Goal: Transaction & Acquisition: Purchase product/service

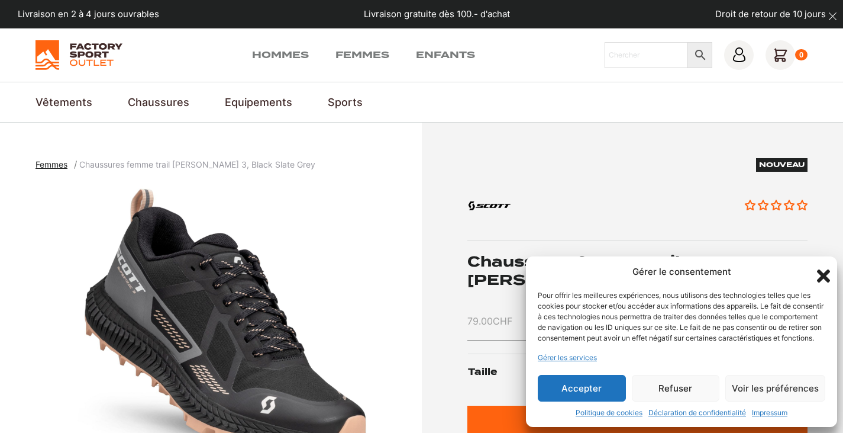
scroll to position [178, 0]
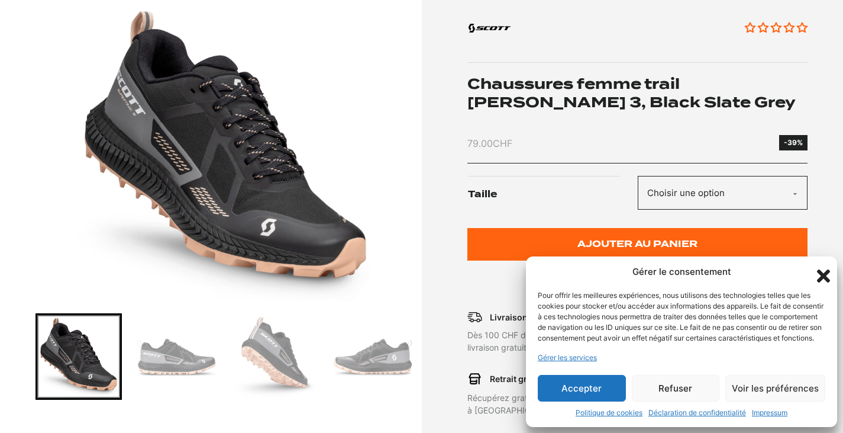
click at [587, 389] on button "Accepter" at bounding box center [582, 388] width 88 height 27
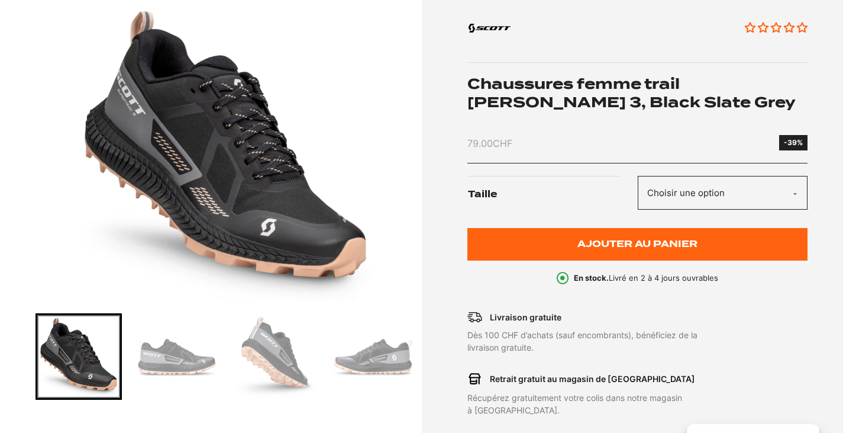
click at [305, 347] on img "Go to slide 3" at bounding box center [274, 356] width 83 height 83
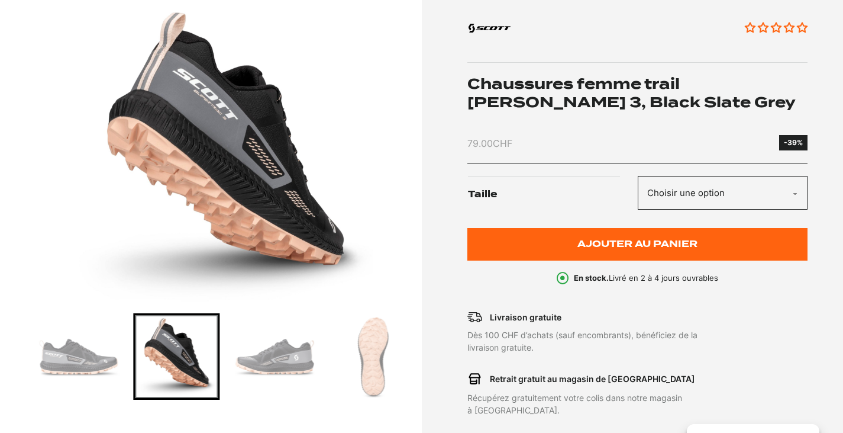
click at [352, 354] on img "Go to slide 5" at bounding box center [372, 356] width 83 height 83
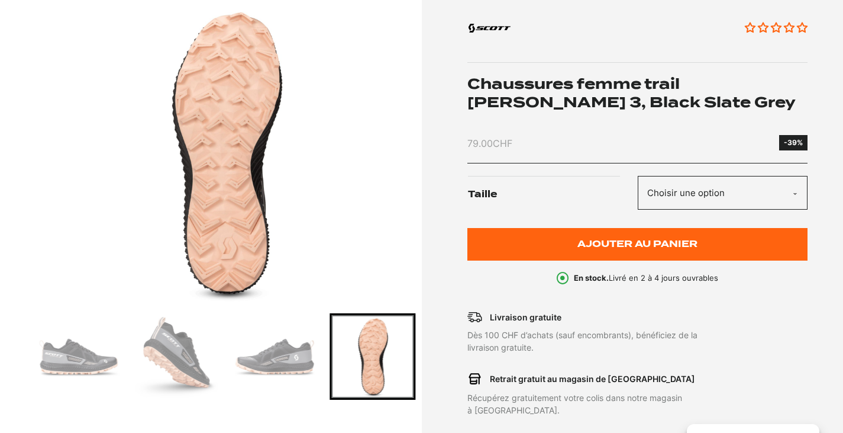
click at [778, 198] on select "Choisir une option 41 42" at bounding box center [723, 193] width 170 height 34
click at [638, 176] on select "Choisir une option 41 42" at bounding box center [723, 193] width 170 height 34
select select "41"
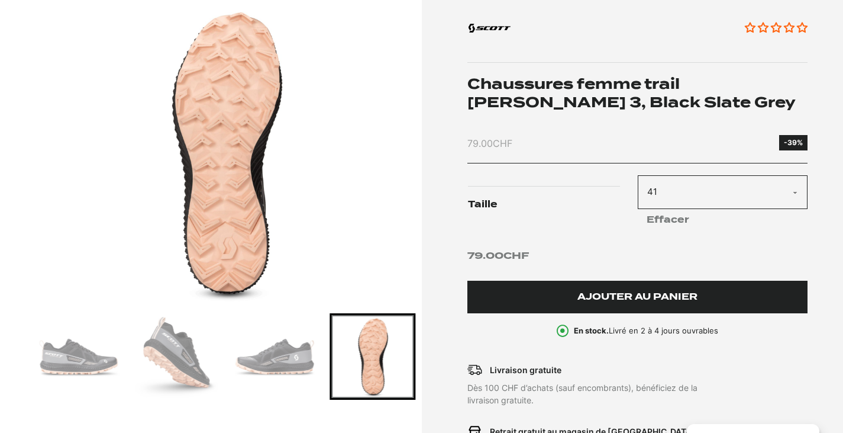
click at [638, 304] on button "Ajouter au panier" at bounding box center [638, 297] width 340 height 33
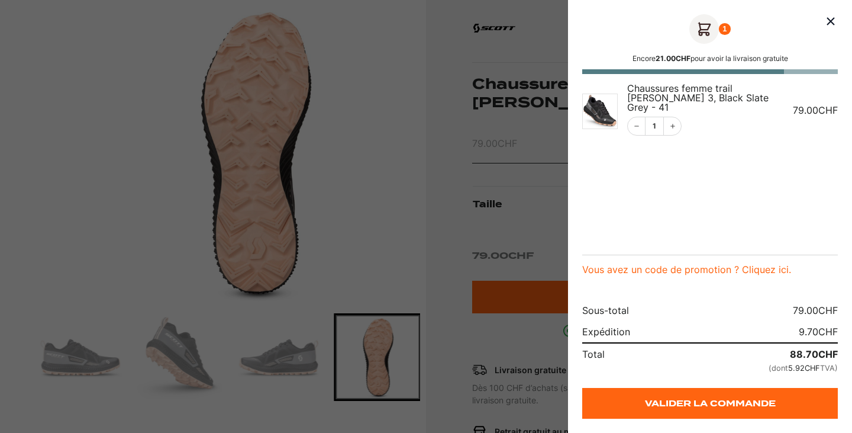
click at [837, 20] on icon "Fermer le panier" at bounding box center [831, 21] width 14 height 14
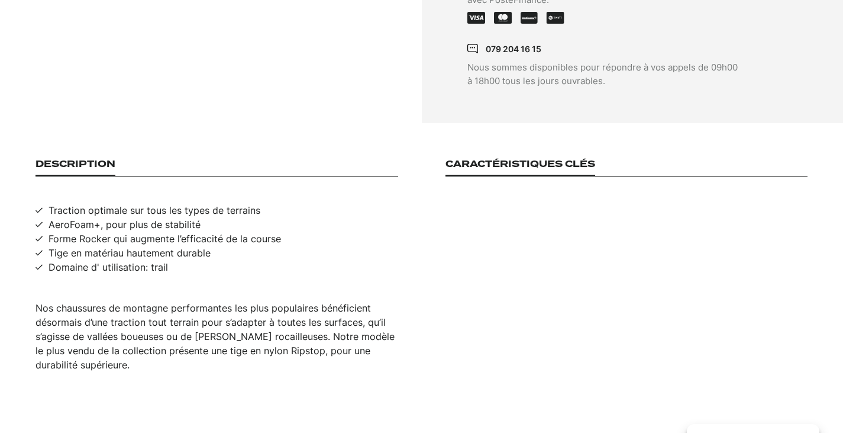
scroll to position [710, 0]
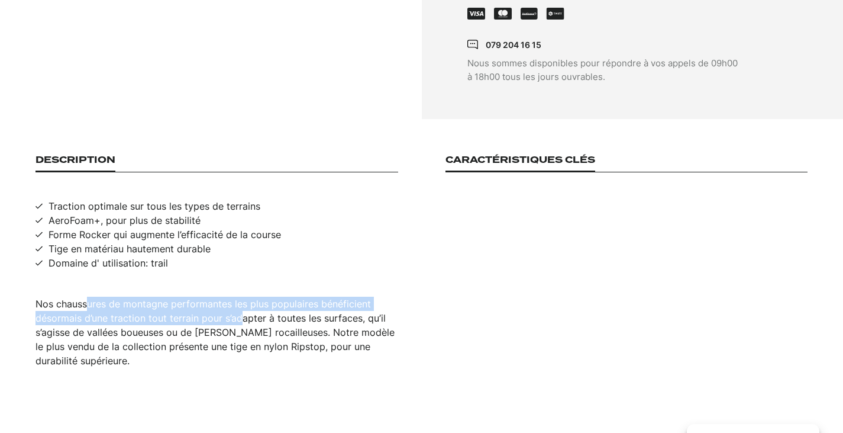
drag, startPoint x: 86, startPoint y: 289, endPoint x: 263, endPoint y: 317, distance: 179.2
click at [240, 311] on div "Nos chaussures de montagne performantes les plus populaires bénéficient désorma…" at bounding box center [217, 332] width 363 height 71
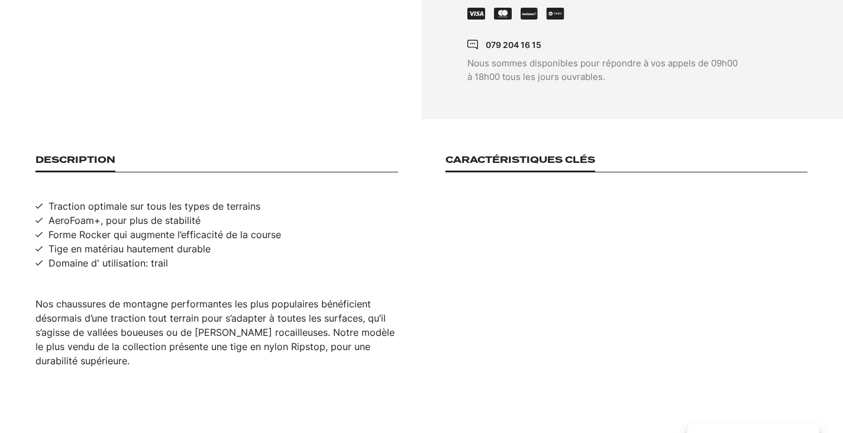
click at [288, 320] on div "Nos chaussures de montagne performantes les plus populaires bénéficient désorma…" at bounding box center [217, 332] width 363 height 71
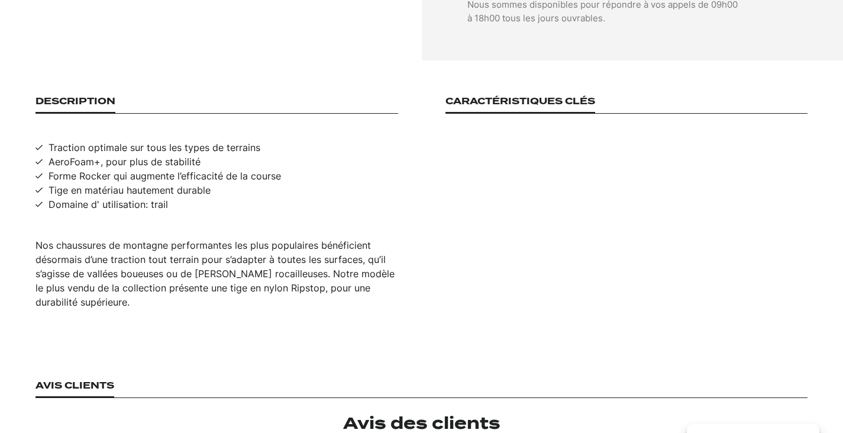
scroll to position [0, 0]
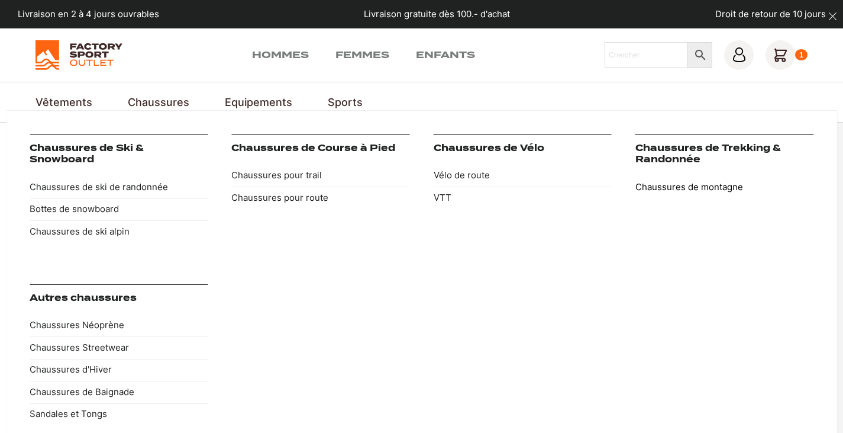
click at [644, 183] on link "Chaussures de montagne" at bounding box center [725, 187] width 178 height 22
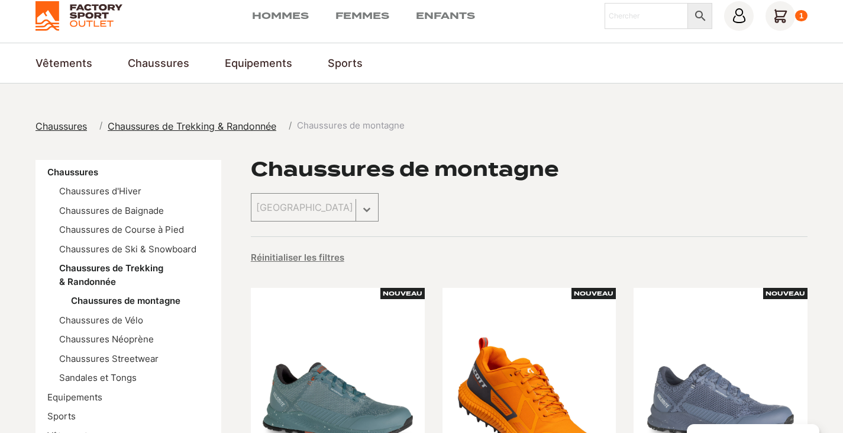
scroll to position [59, 0]
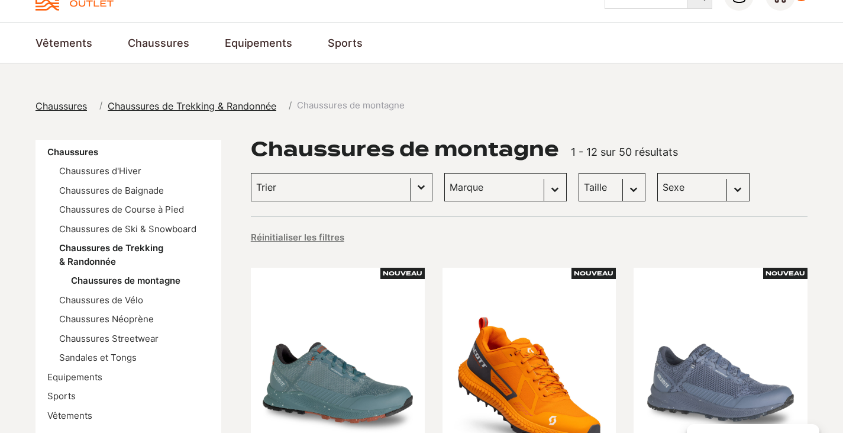
click at [504, 195] on select "Marque Kayland (24) Dolomite (20) Paredes (2) Columbia (1) DakarShoes (1) Scott…" at bounding box center [506, 187] width 123 height 28
click at [707, 188] on select "Sexe Femmes (27) Hommes (22) Enfants (1)" at bounding box center [704, 187] width 92 height 28
select select "femmes"
click at [658, 173] on select "Sexe Femmes (27) Hommes (22) Enfants (1)" at bounding box center [704, 187] width 92 height 28
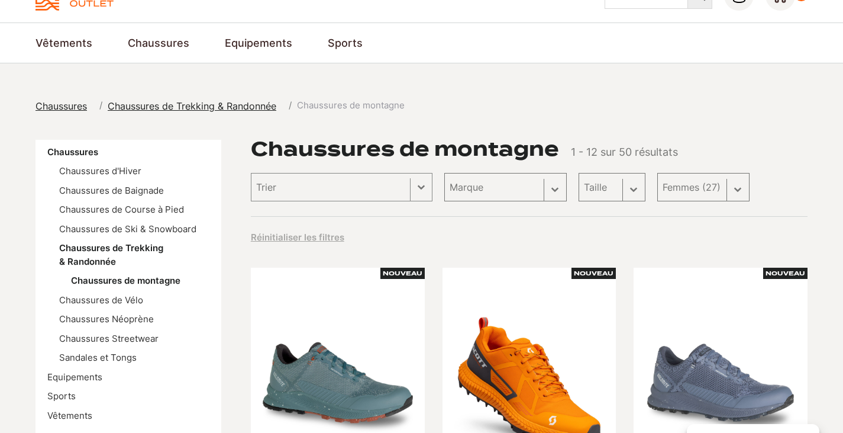
select select "femmes"
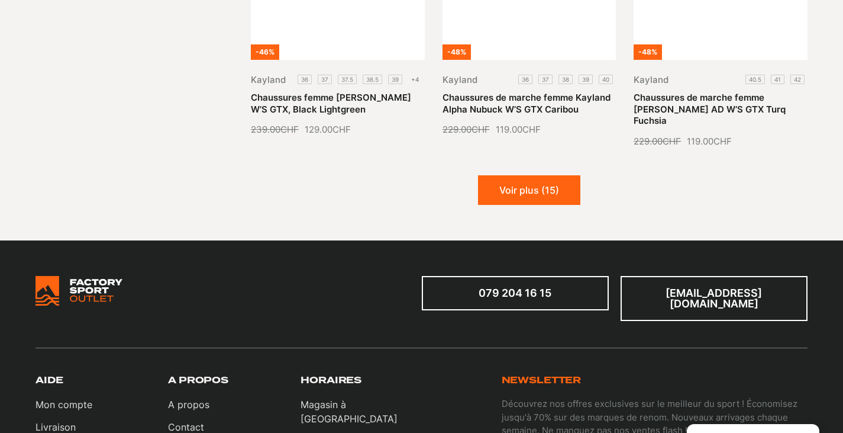
scroll to position [1539, 0]
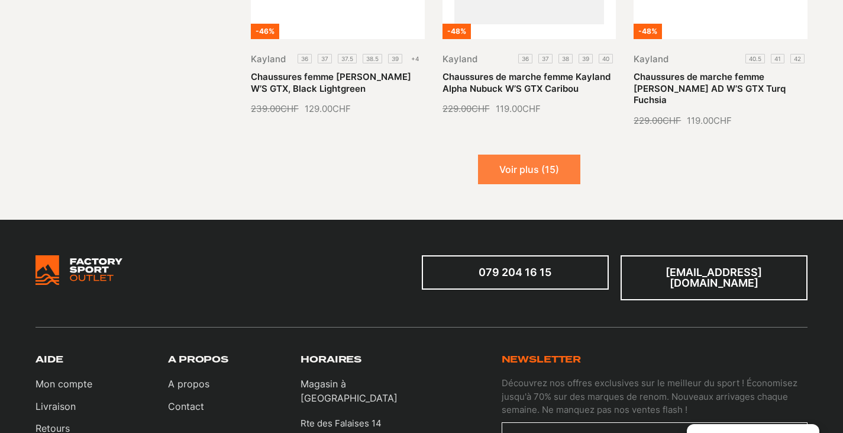
click at [511, 157] on button "Voir plus (15)" at bounding box center [529, 169] width 102 height 30
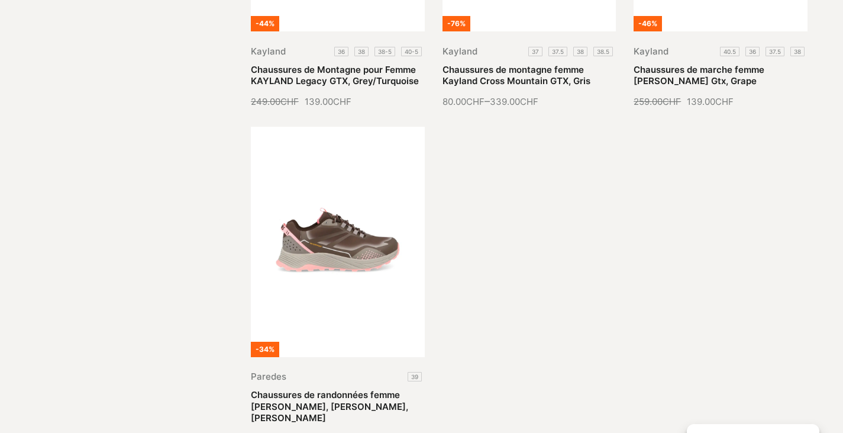
scroll to position [0, 0]
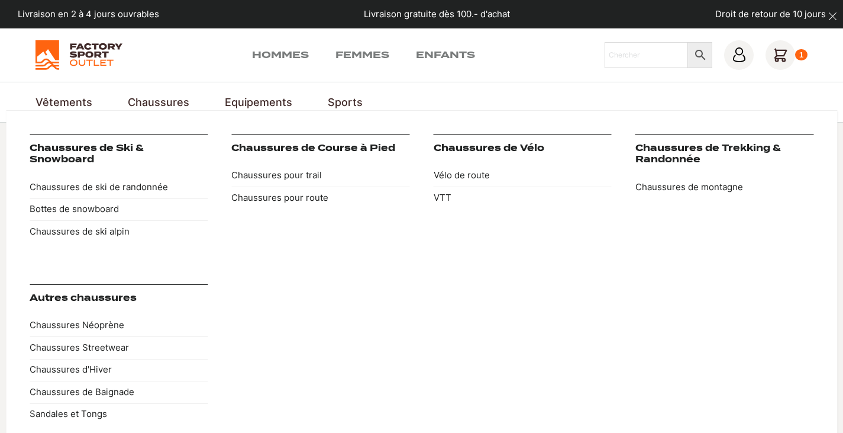
click at [154, 102] on link "Chaussures" at bounding box center [159, 102] width 62 height 16
click at [686, 154] on link "Chaussures de Trekking & Randonnée" at bounding box center [709, 154] width 146 height 22
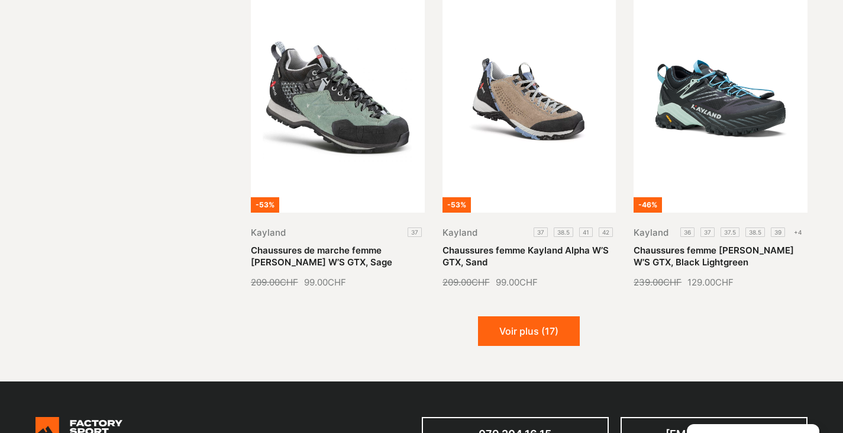
scroll to position [1598, 0]
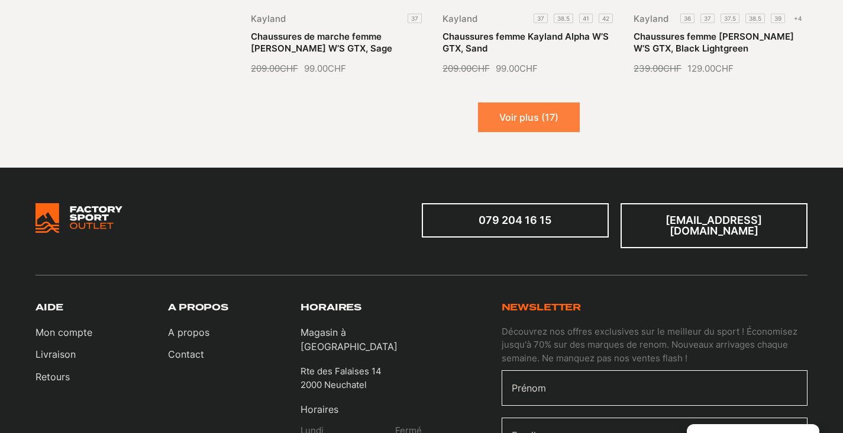
click at [522, 125] on button "Voir plus (17)" at bounding box center [529, 117] width 102 height 30
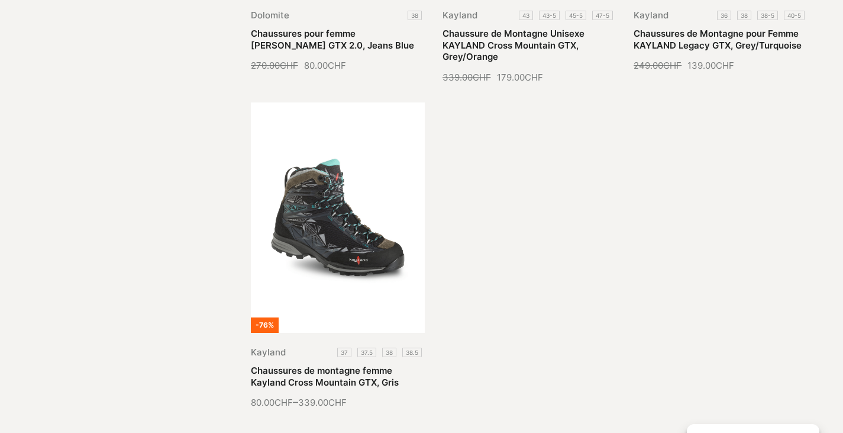
scroll to position [2664, 0]
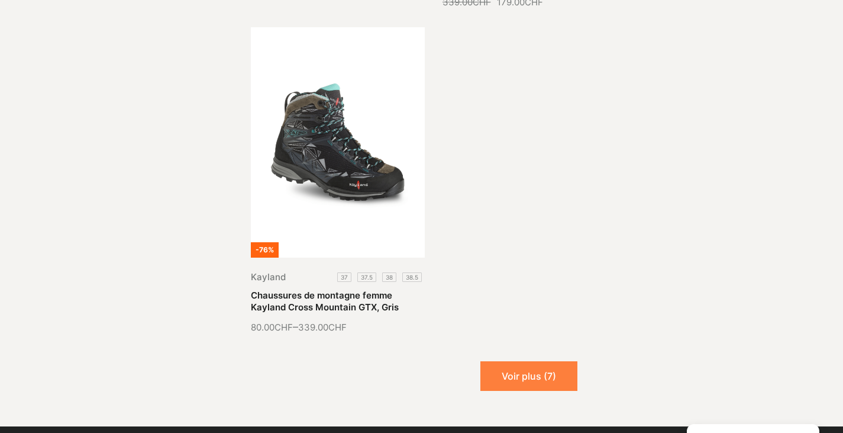
click at [503, 361] on button "Voir plus (7)" at bounding box center [529, 376] width 97 height 30
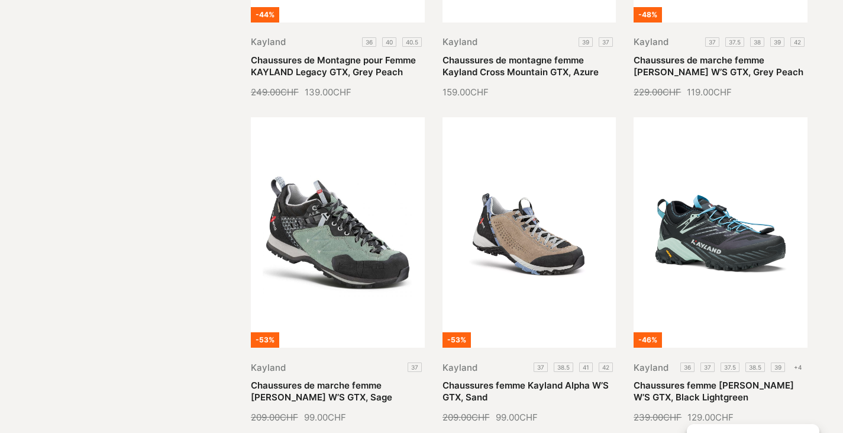
scroll to position [0, 0]
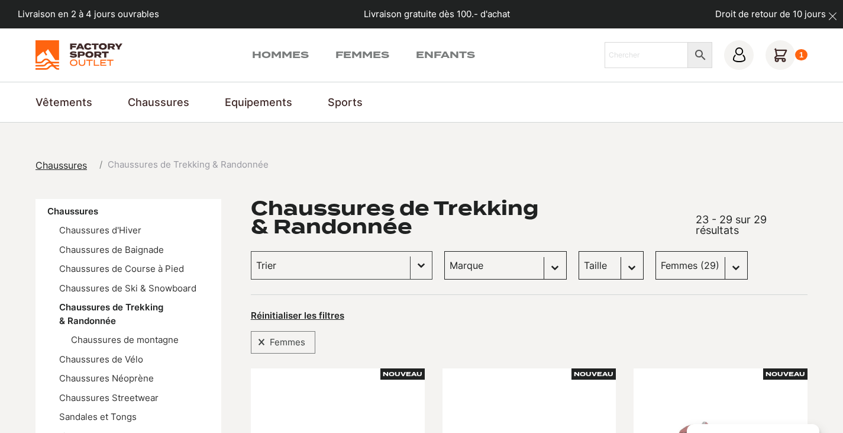
click at [785, 55] on icon at bounding box center [781, 55] width 30 height 30
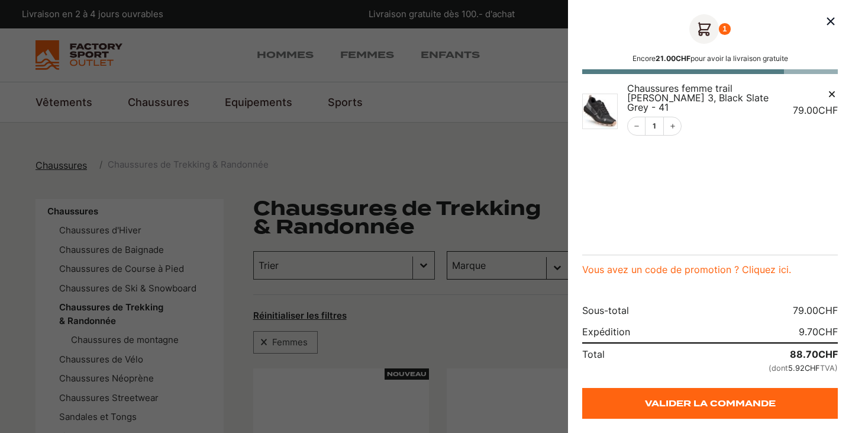
click at [703, 91] on span "Chaussures femme trail [PERSON_NAME] 3, Black Slate Grey - 41" at bounding box center [697, 97] width 141 height 31
click at [595, 94] on img "Panier" at bounding box center [600, 112] width 36 height 36
click at [600, 107] on img "Panier" at bounding box center [600, 112] width 36 height 36
click at [695, 85] on span "Chaussures femme trail [PERSON_NAME] 3, Black Slate Grey - 41" at bounding box center [697, 97] width 141 height 31
click at [157, 266] on div at bounding box center [426, 216] width 852 height 433
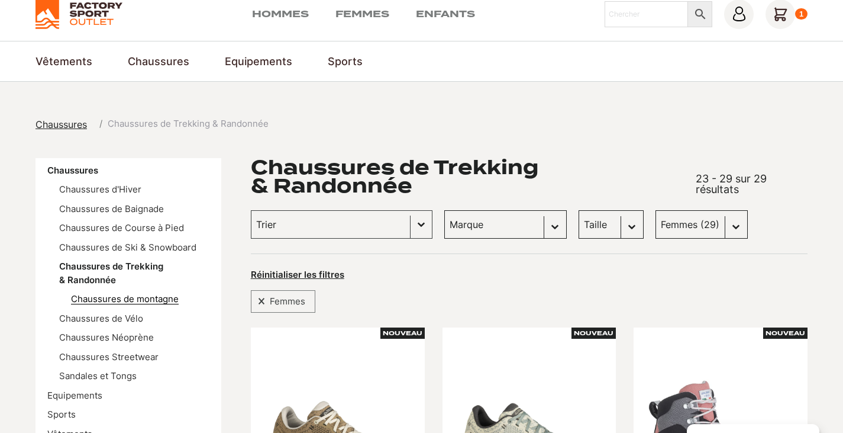
scroll to position [59, 0]
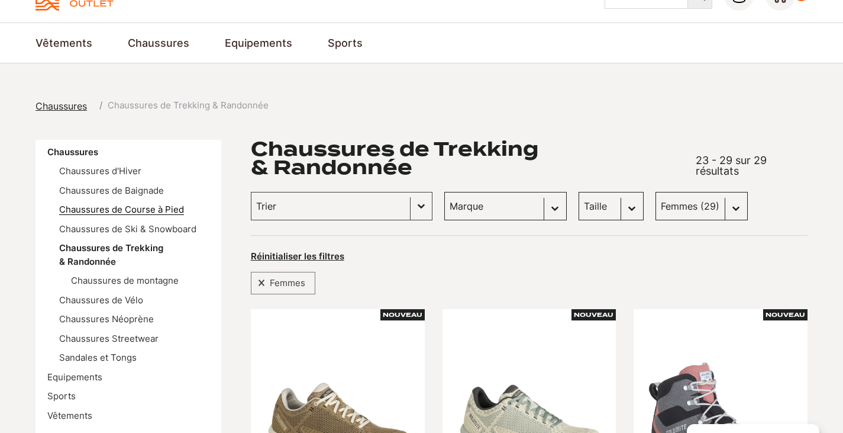
click at [140, 207] on link "Chaussures de Course à Pied" at bounding box center [121, 209] width 125 height 11
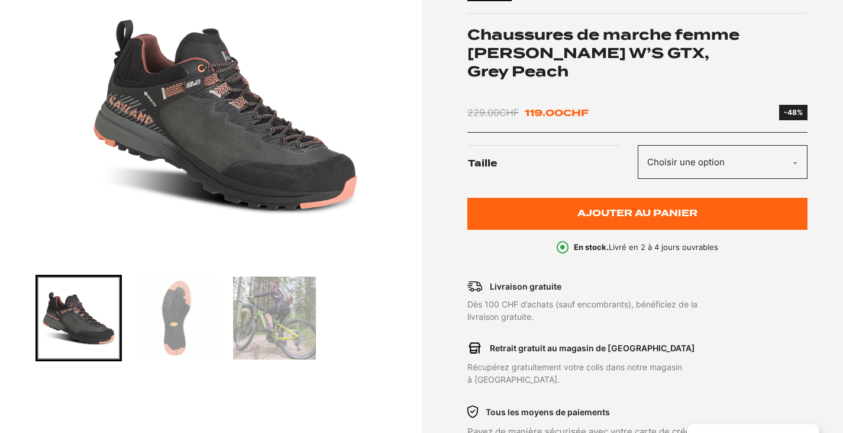
scroll to position [237, 0]
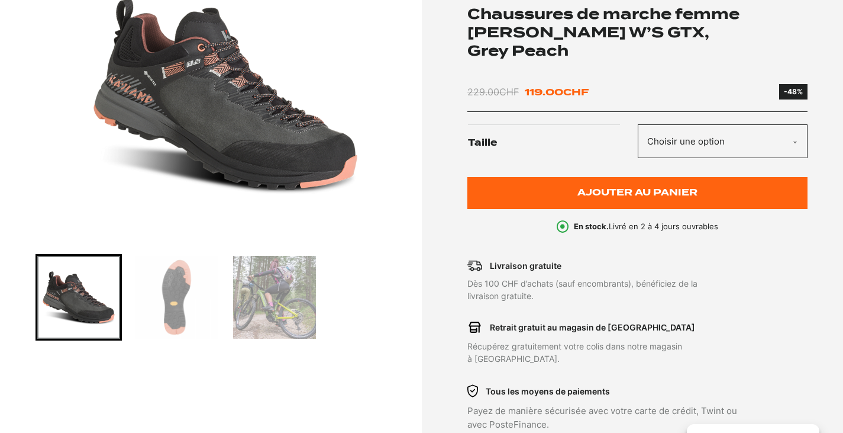
click at [189, 305] on img "Go to slide 2" at bounding box center [177, 297] width 83 height 83
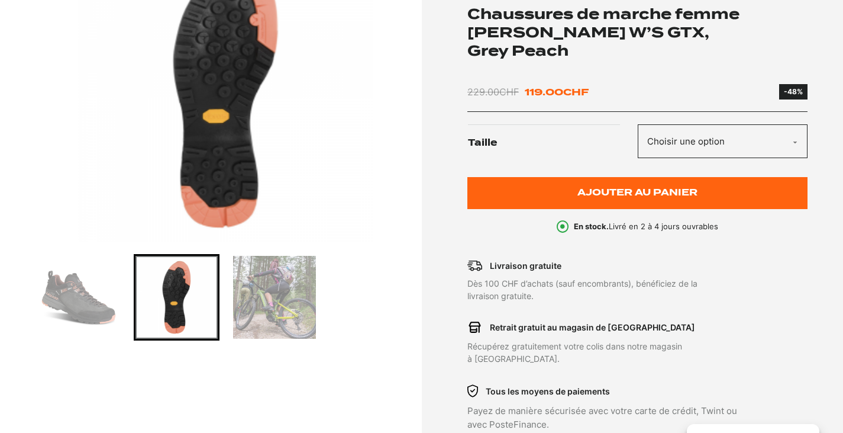
click at [270, 302] on img "Go to slide 3" at bounding box center [274, 297] width 83 height 83
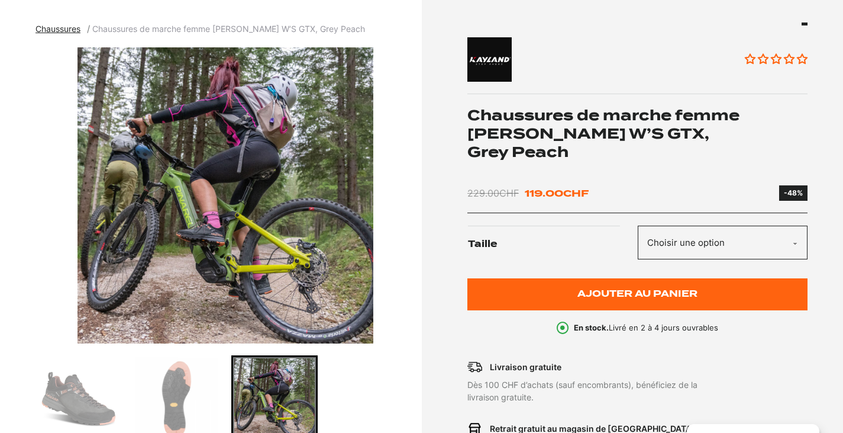
scroll to position [118, 0]
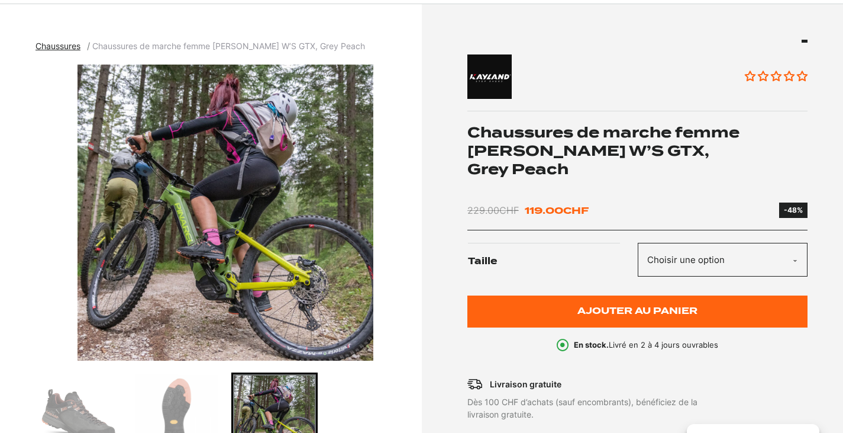
click at [715, 271] on select "Choisir une option 37 37.5 38 39 42" at bounding box center [723, 260] width 170 height 34
click at [698, 262] on select "Choisir une option 37 37.5 38 39 42" at bounding box center [723, 260] width 170 height 34
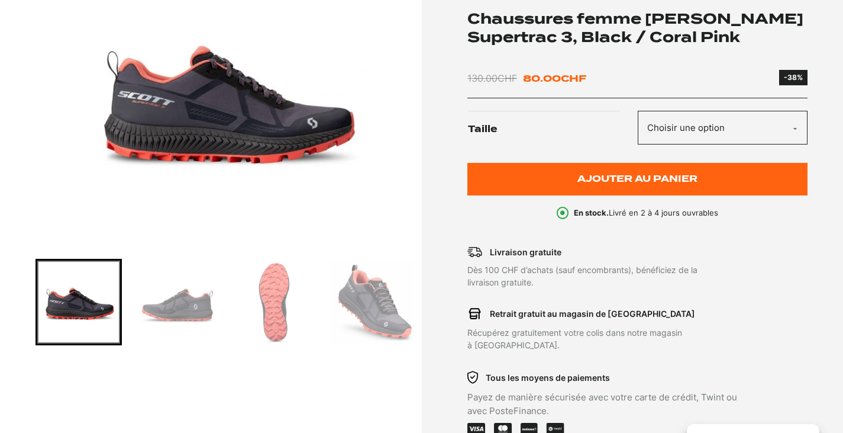
scroll to position [237, 0]
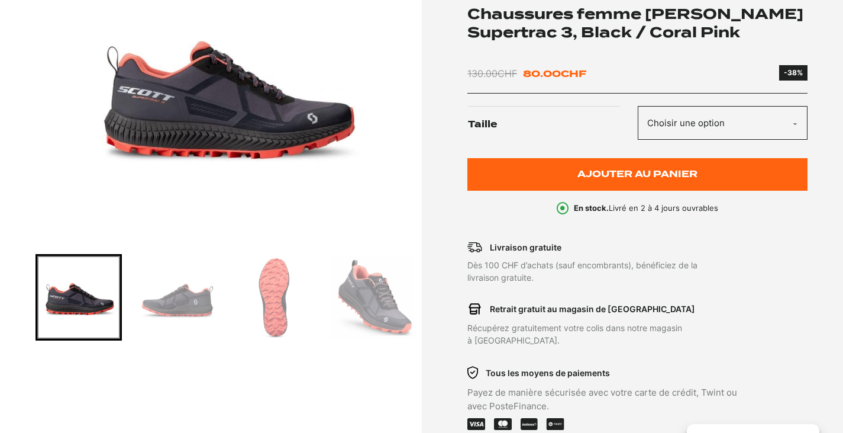
click at [188, 321] on img "Go to slide 2" at bounding box center [177, 297] width 83 height 83
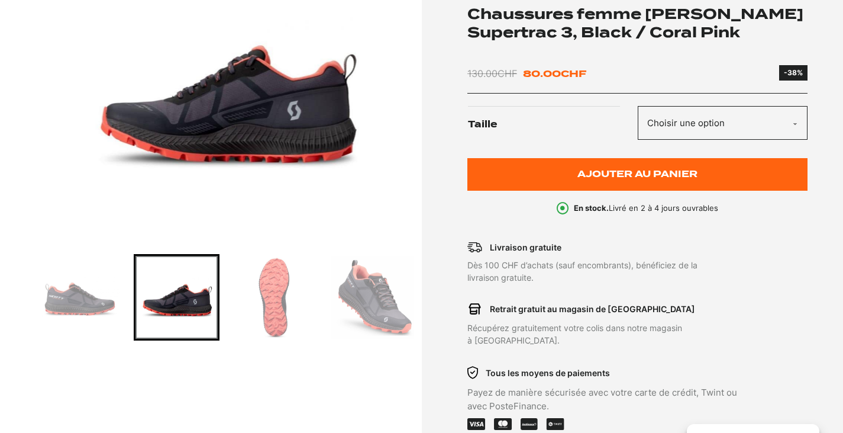
click at [285, 295] on img "Go to slide 3" at bounding box center [274, 297] width 83 height 83
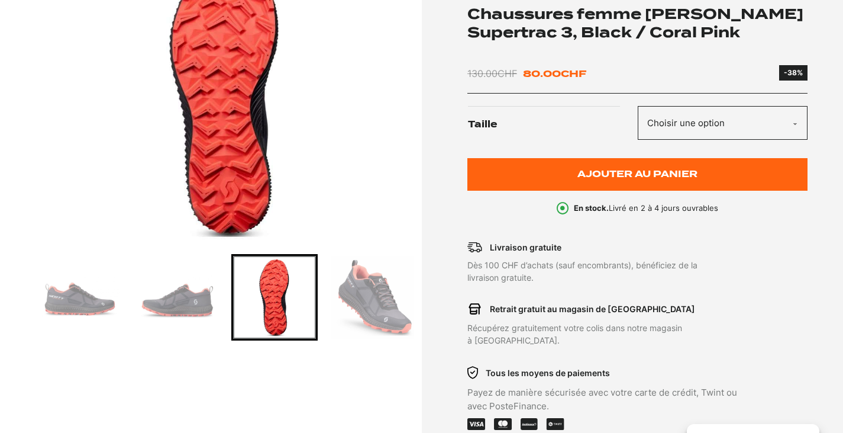
click at [387, 298] on img "Go to slide 4" at bounding box center [372, 297] width 83 height 83
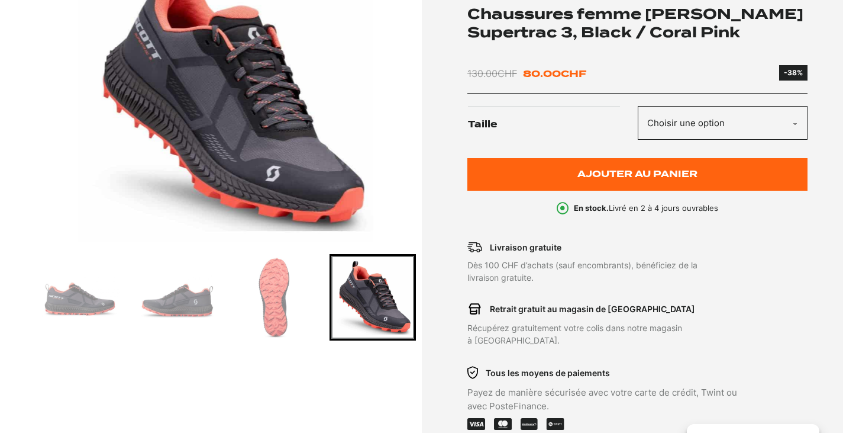
click at [669, 115] on select "Choisir une option 36" at bounding box center [723, 123] width 170 height 34
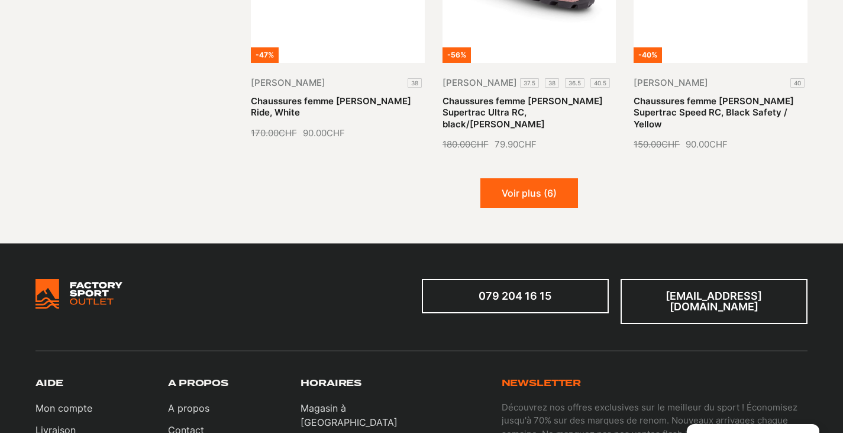
scroll to position [1539, 0]
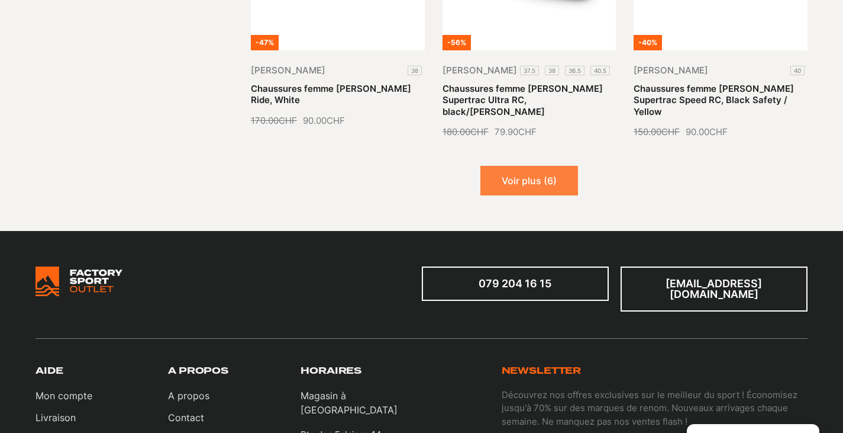
click at [538, 166] on button "Voir plus (6)" at bounding box center [530, 181] width 98 height 30
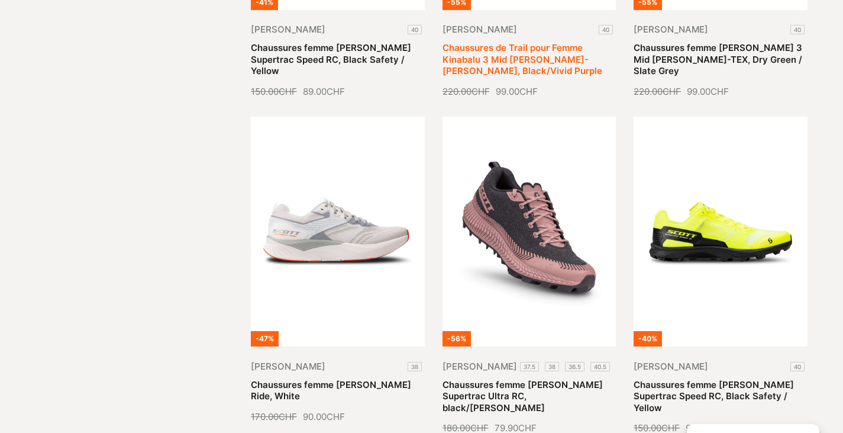
scroll to position [1184, 0]
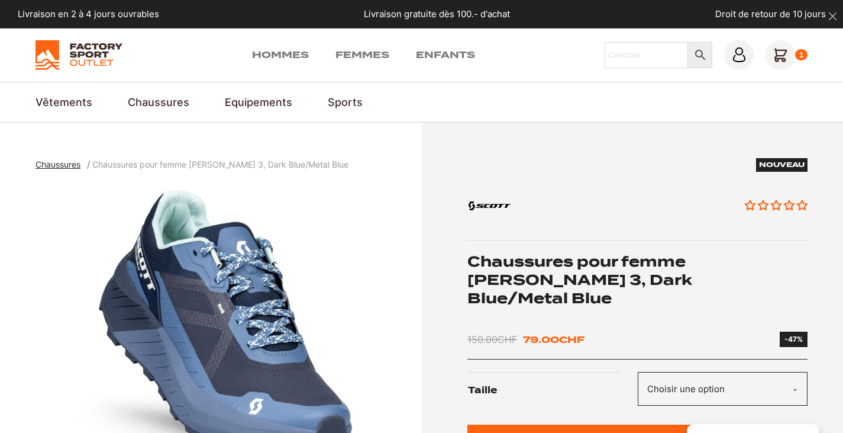
click at [721, 372] on select "Choisir une option 40" at bounding box center [723, 389] width 170 height 34
select select "40"
click at [638, 372] on select "Choisir une option 40" at bounding box center [723, 389] width 170 height 34
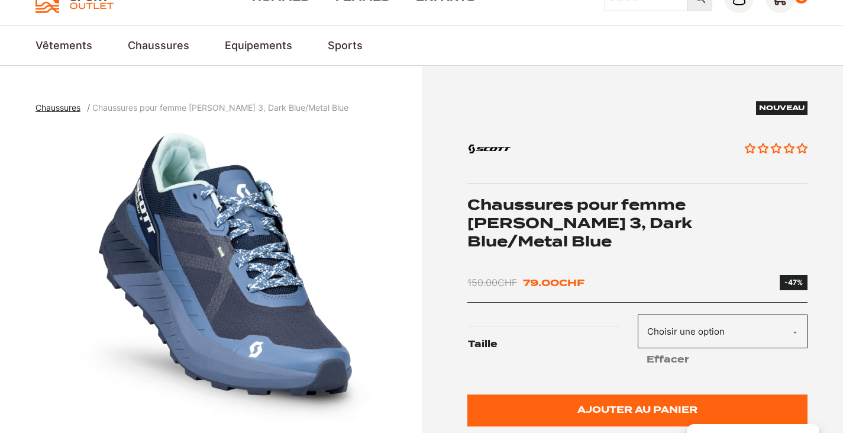
scroll to position [118, 0]
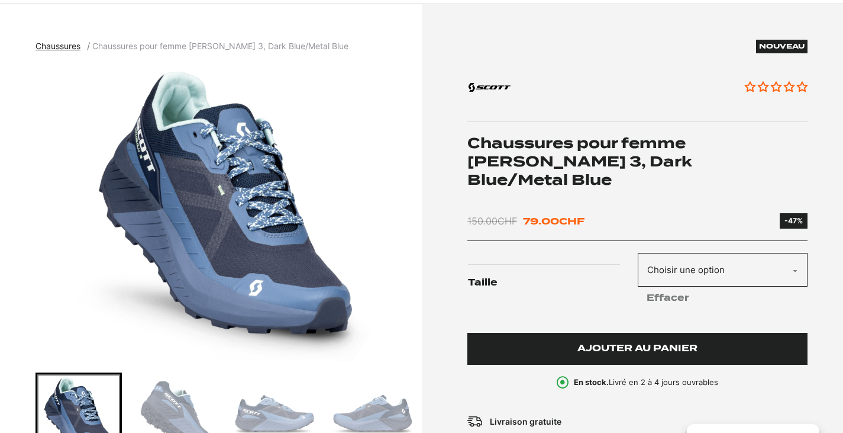
click at [600, 343] on span "Ajouter au panier" at bounding box center [638, 348] width 120 height 10
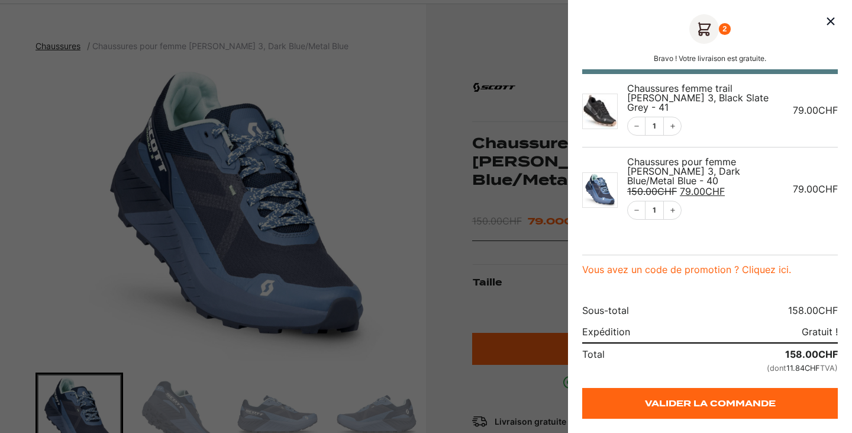
click at [324, 139] on div at bounding box center [426, 216] width 852 height 433
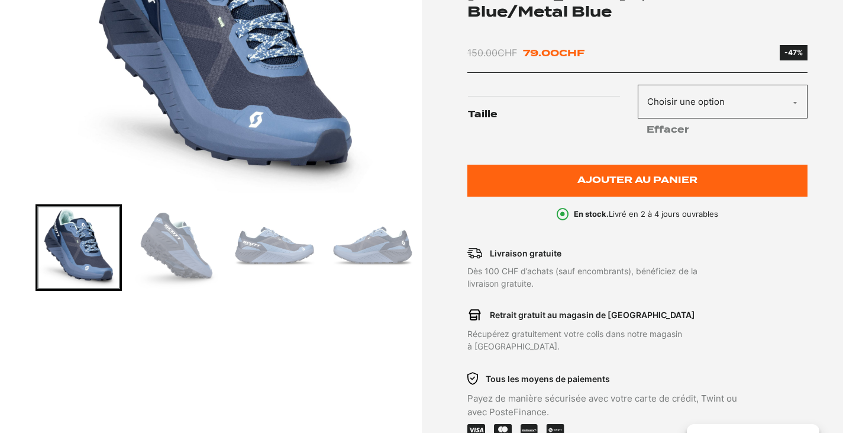
scroll to position [296, 0]
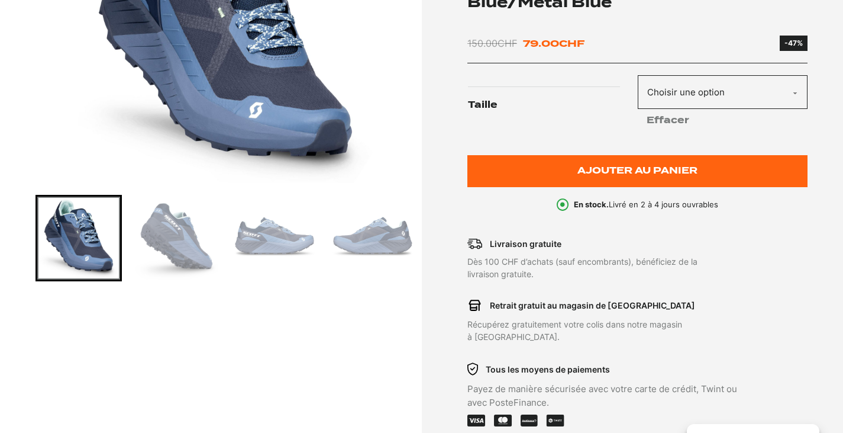
drag, startPoint x: 185, startPoint y: 256, endPoint x: 198, endPoint y: 257, distance: 13.1
click at [185, 256] on img "Go to slide 2" at bounding box center [177, 238] width 83 height 83
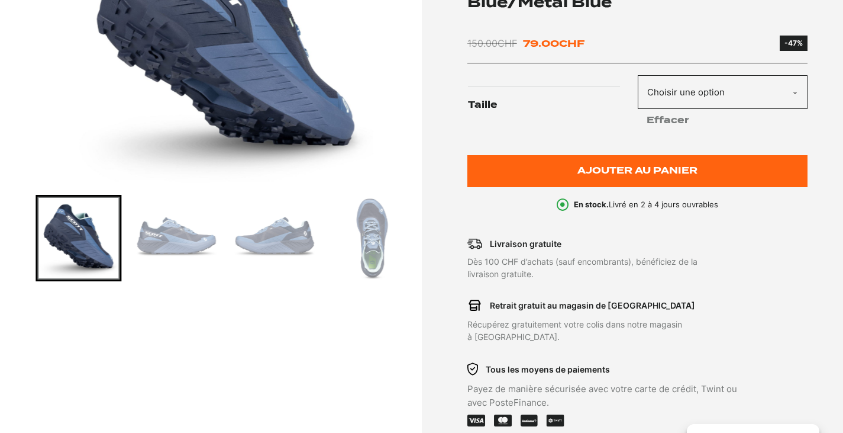
click at [212, 243] on img "Go to slide 3" at bounding box center [177, 238] width 83 height 83
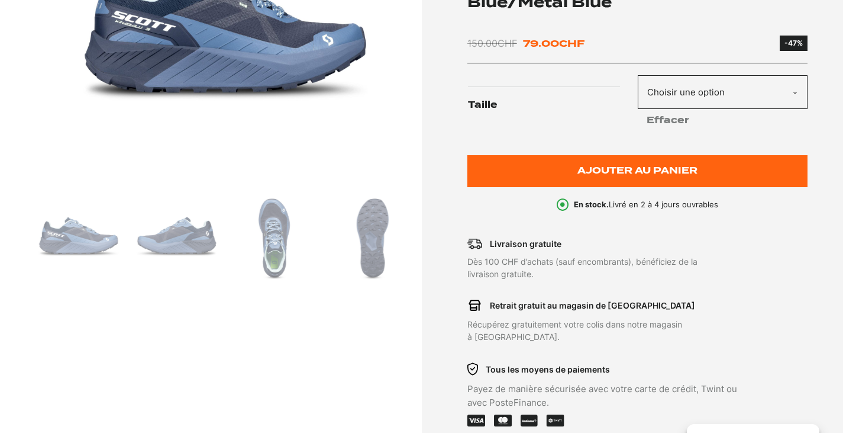
click at [244, 241] on img "Go to slide 5" at bounding box center [274, 238] width 83 height 83
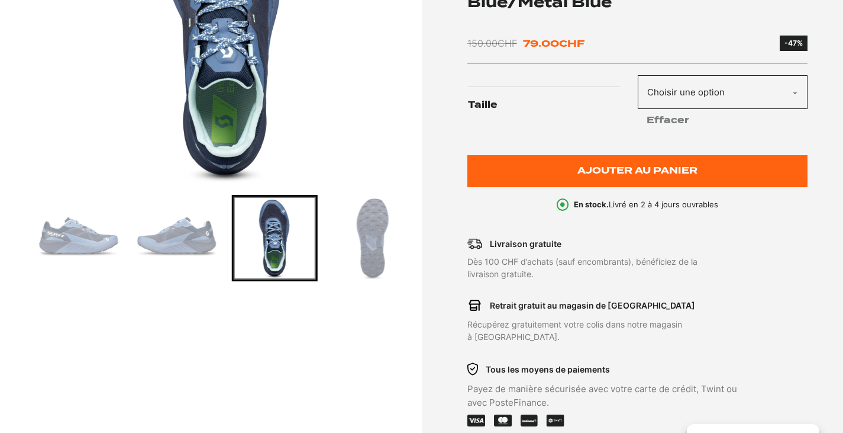
click at [371, 246] on img "Go to slide 6" at bounding box center [372, 238] width 83 height 83
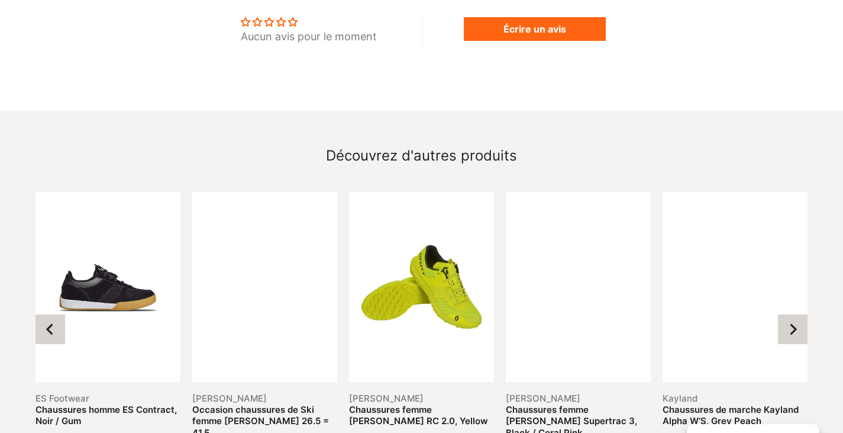
scroll to position [1065, 0]
